Goal: Obtain resource: Download file/media

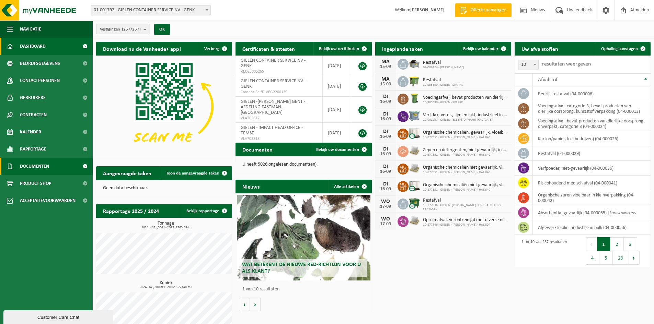
click at [37, 167] on span "Documenten" at bounding box center [34, 166] width 29 height 17
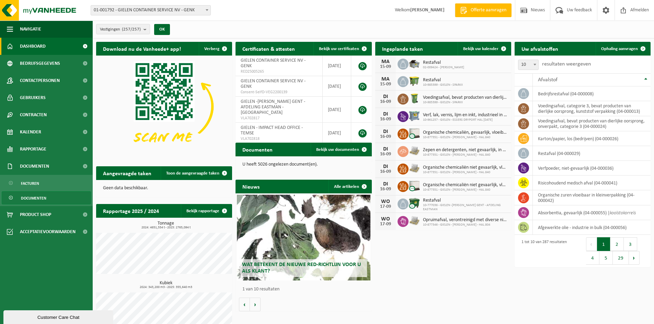
click at [37, 198] on span "Documenten" at bounding box center [33, 198] width 25 height 13
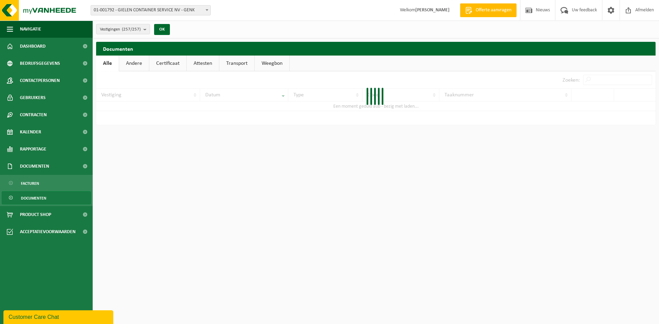
click at [206, 64] on link "Attesten" at bounding box center [203, 64] width 32 height 16
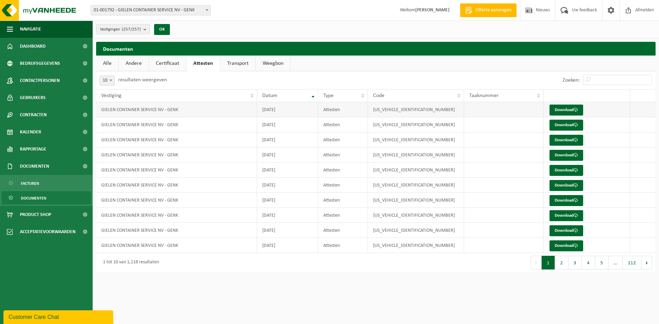
click at [147, 109] on td "GIELEN CONTAINER SERVICE NV - GENK" at bounding box center [176, 109] width 161 height 15
click at [568, 111] on link "Download" at bounding box center [567, 110] width 34 height 11
